Goal: Find specific fact: Find contact information

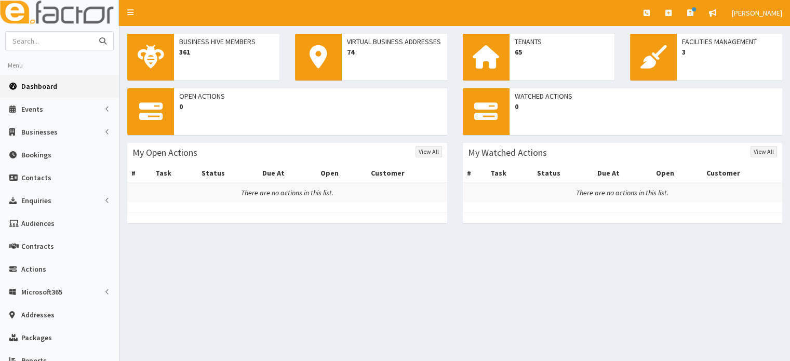
click at [52, 47] on input "text" at bounding box center [49, 41] width 87 height 18
type input "webcet"
click at [92, 32] on button "submit" at bounding box center [102, 41] width 21 height 18
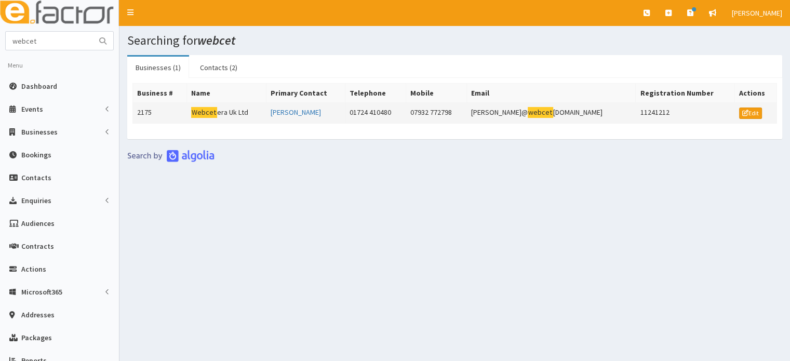
click at [202, 108] on mark "Webcet" at bounding box center [204, 112] width 26 height 11
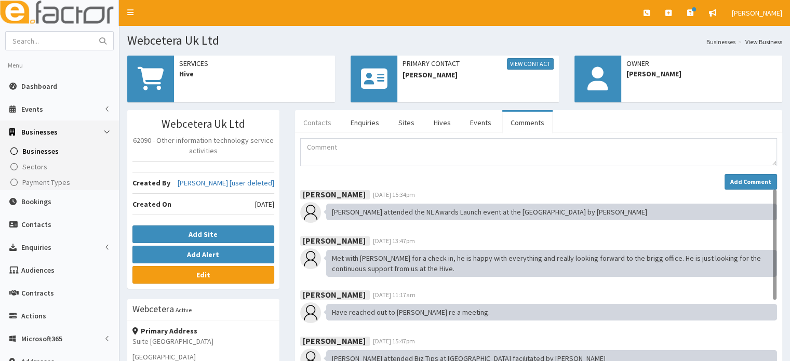
click at [316, 128] on link "Contacts" at bounding box center [317, 123] width 45 height 22
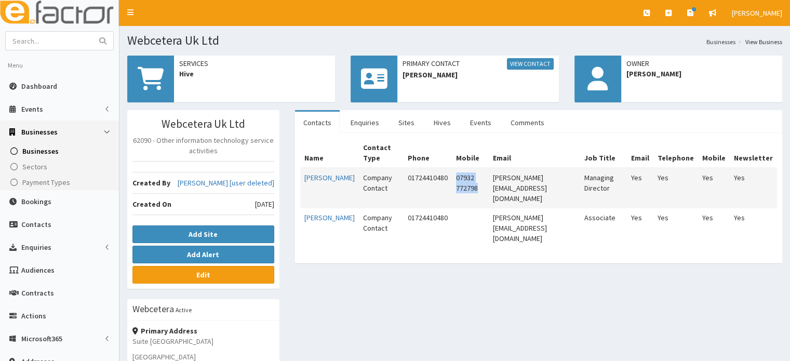
drag, startPoint x: 487, startPoint y: 177, endPoint x: 454, endPoint y: 170, distance: 33.4
click at [454, 170] on td "07932 772798" at bounding box center [470, 188] width 37 height 41
copy td "07932 772798"
